Goal: Use online tool/utility

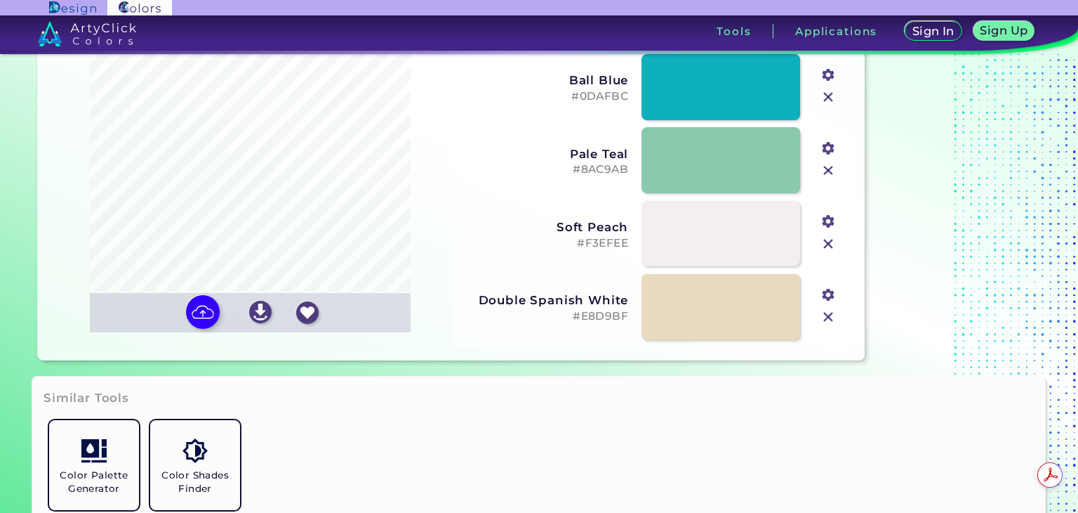
scroll to position [140, 0]
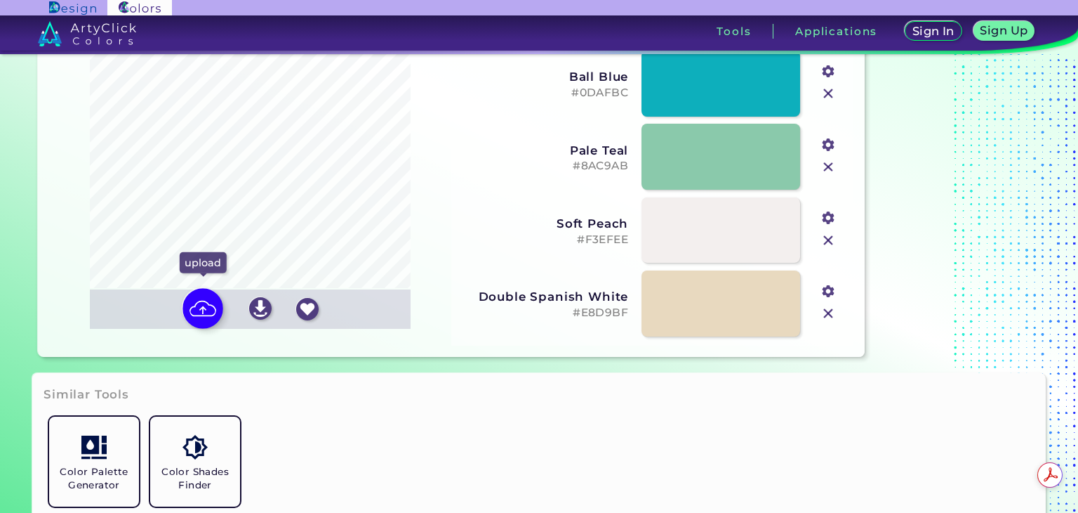
click at [215, 304] on img at bounding box center [203, 308] width 41 height 41
click at [0, 0] on input "file" at bounding box center [0, 0] width 0 height 0
type input "#85c6bf"
type input "#feded4"
type input "#e29578"
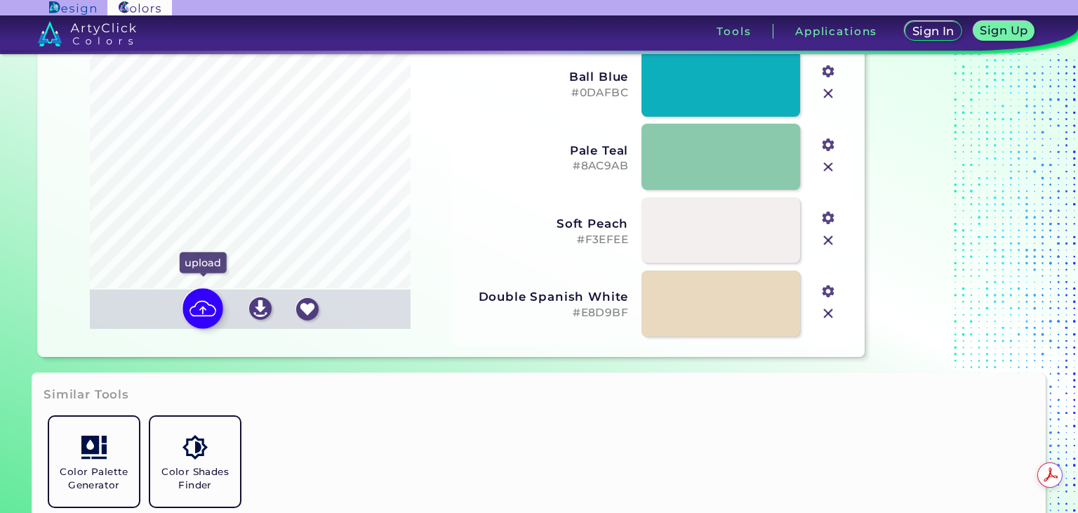
type input "#006d77"
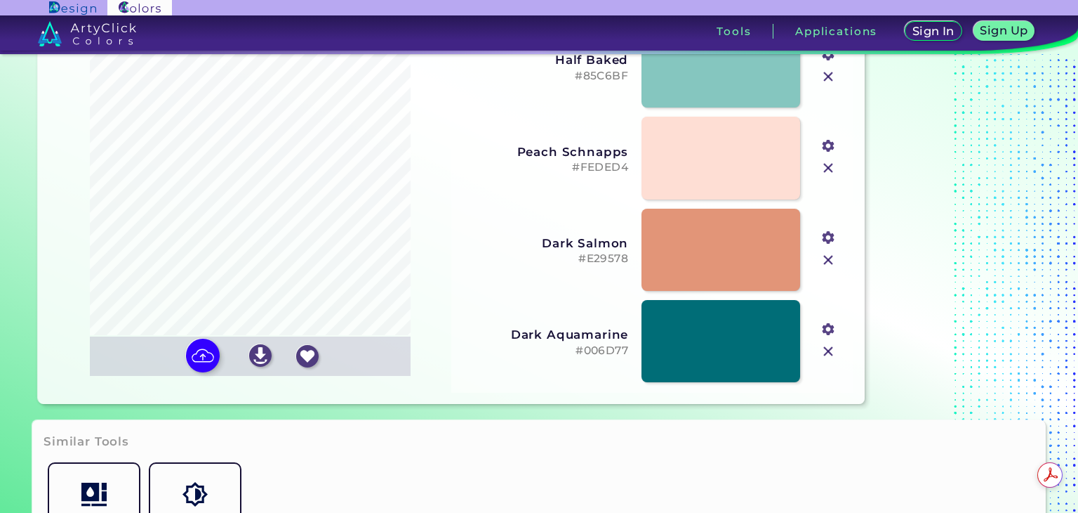
scroll to position [70, 0]
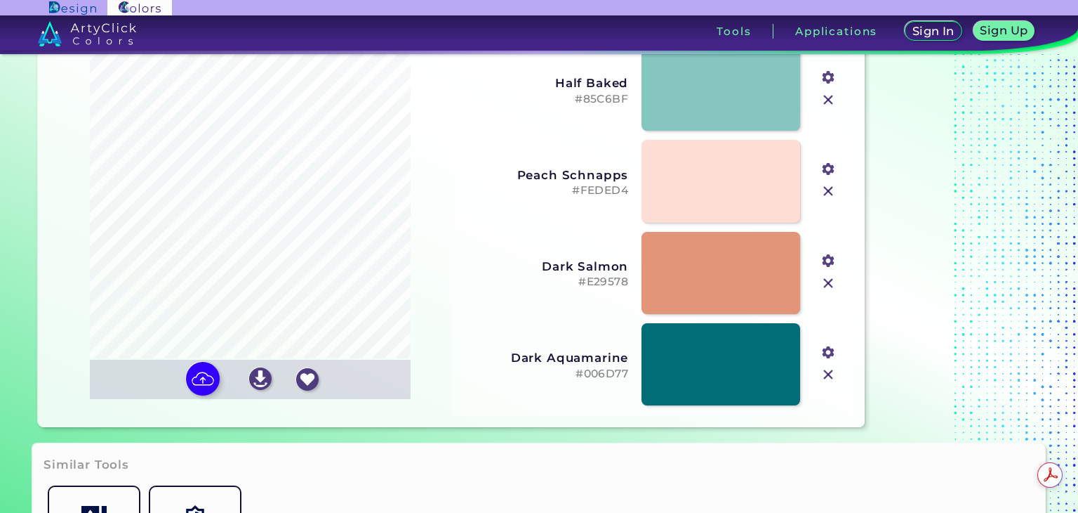
click at [824, 263] on input "#e29578" at bounding box center [828, 260] width 18 height 18
click at [826, 268] on input "#e29578" at bounding box center [828, 260] width 18 height 18
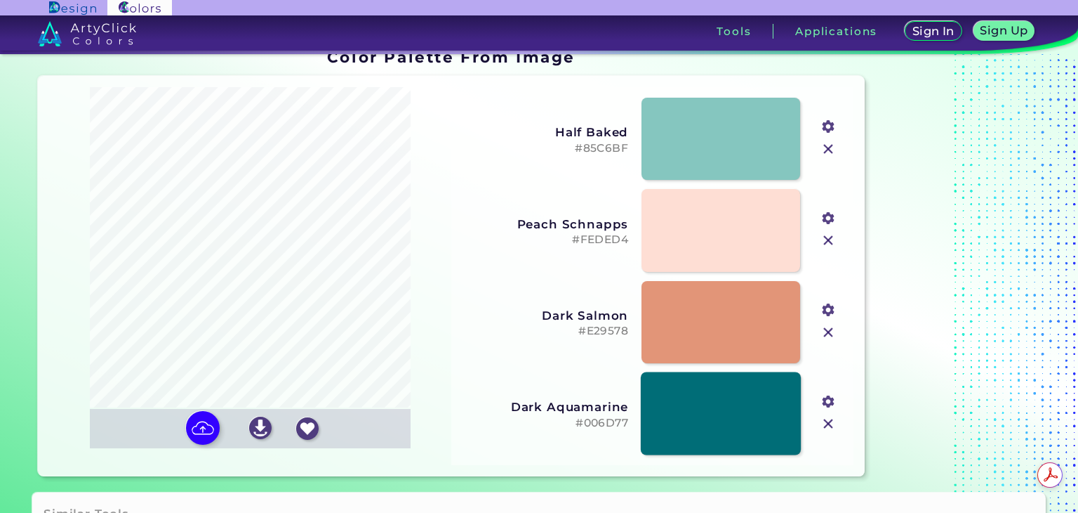
scroll to position [0, 0]
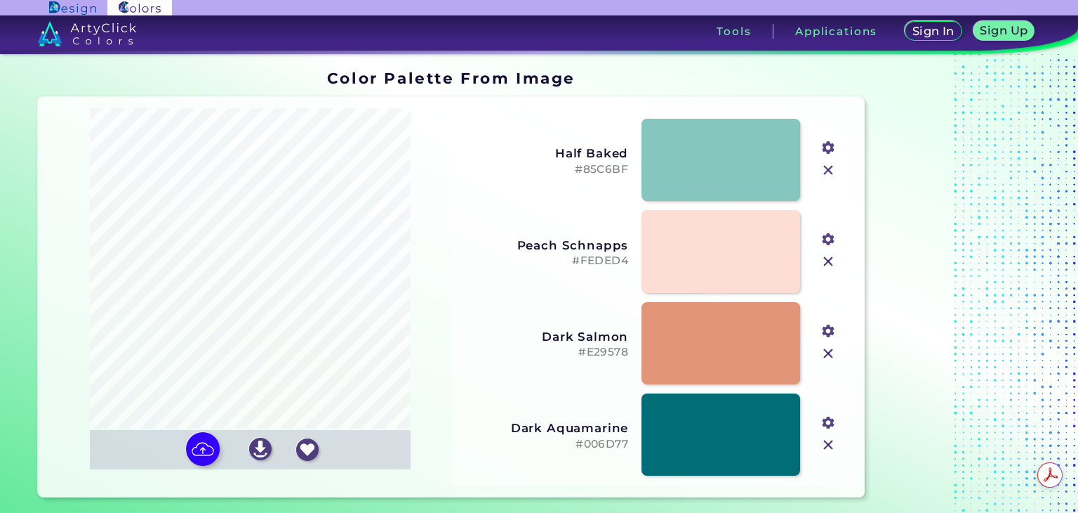
click at [825, 147] on input "#85c6bf" at bounding box center [828, 147] width 18 height 18
click at [824, 239] on input "#feded4" at bounding box center [828, 238] width 18 height 18
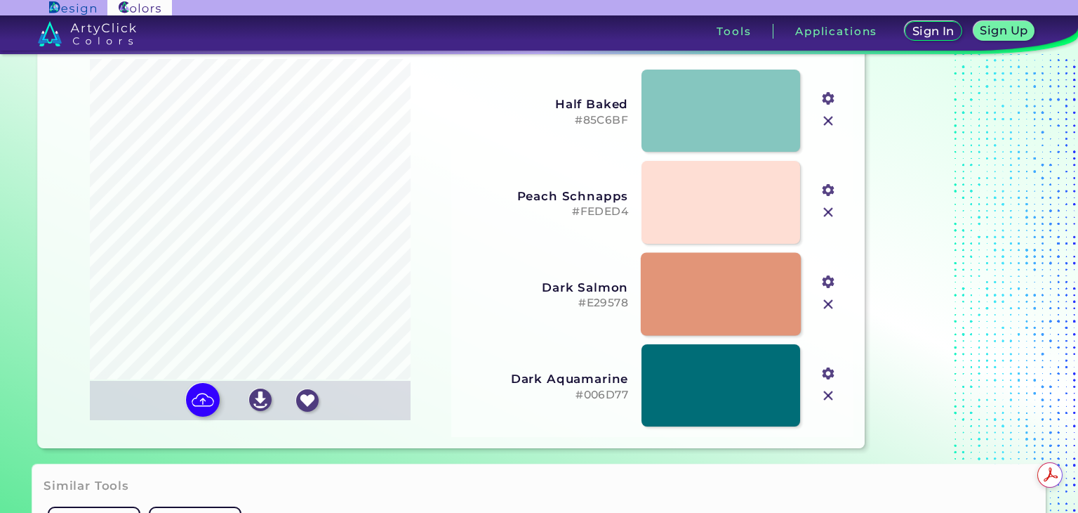
scroll to position [70, 0]
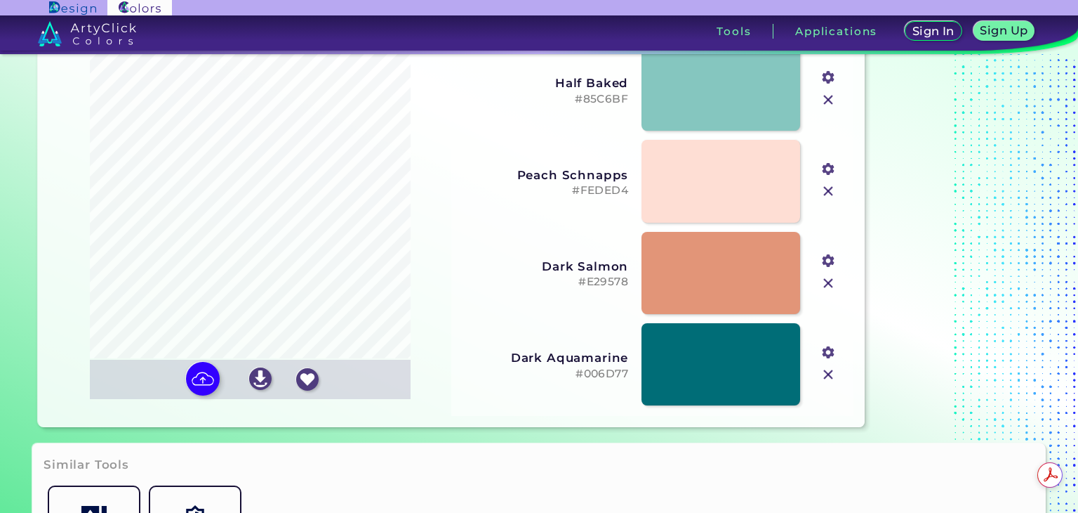
click at [828, 348] on input "#006d77" at bounding box center [828, 351] width 18 height 18
